Goal: Find contact information: Find contact information

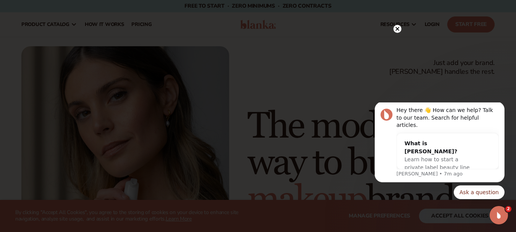
drag, startPoint x: 400, startPoint y: 30, endPoint x: 93, endPoint y: 38, distance: 307.3
click at [400, 30] on circle at bounding box center [398, 29] width 8 height 8
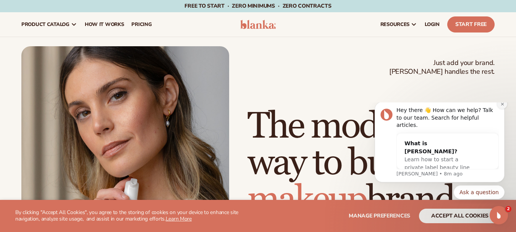
click at [505, 109] on button "Dismiss notification" at bounding box center [502, 104] width 10 height 10
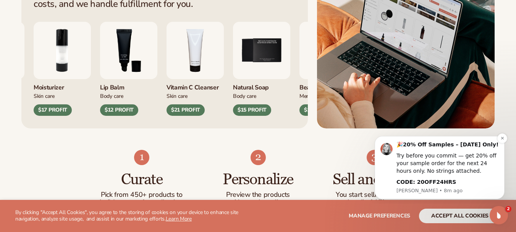
scroll to position [420, 0]
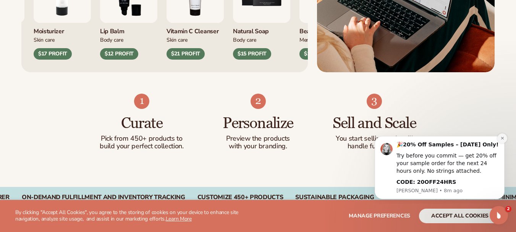
click at [506, 135] on button "Dismiss notification" at bounding box center [502, 138] width 10 height 10
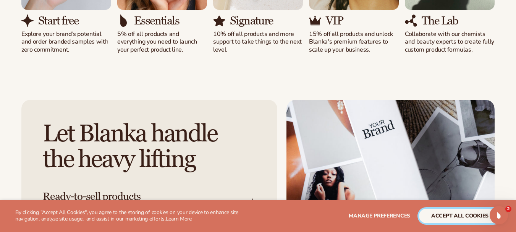
click at [460, 217] on button "accept all cookies" at bounding box center [460, 216] width 82 height 15
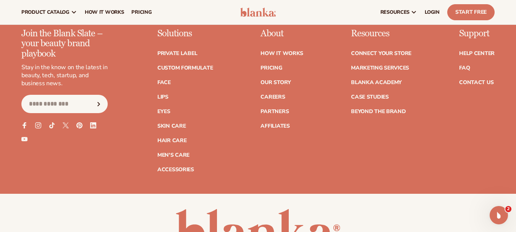
scroll to position [2942, 0]
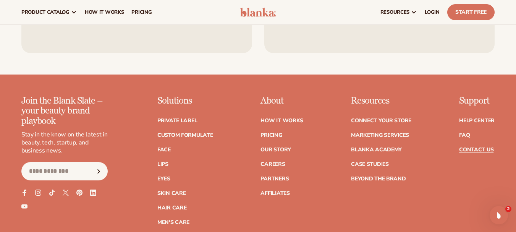
click at [474, 147] on link "Contact Us" at bounding box center [476, 149] width 34 height 5
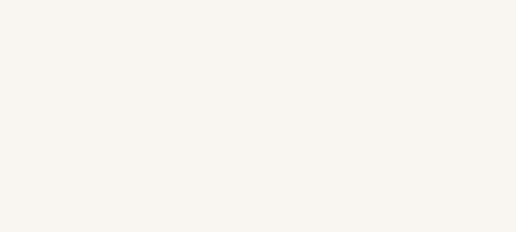
scroll to position [267, 0]
